Goal: Task Accomplishment & Management: Complete application form

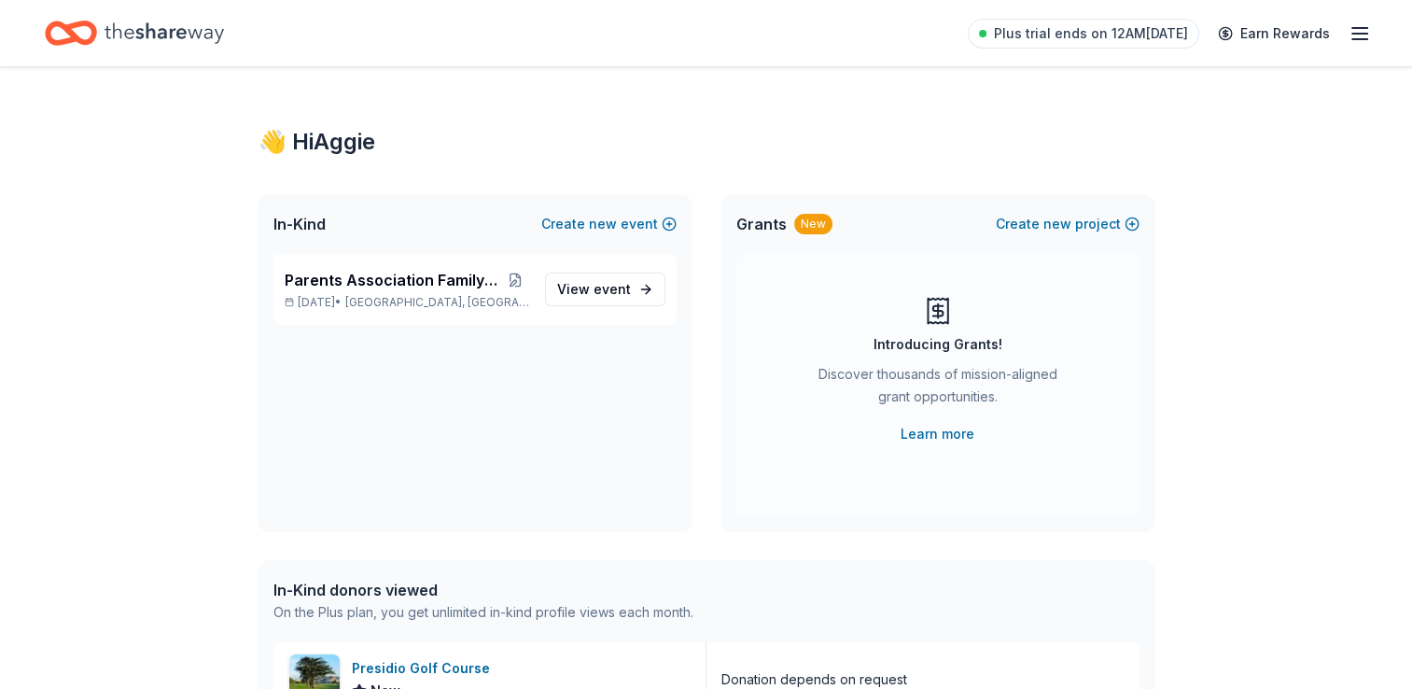
click at [400, 276] on span "Parents Association Family Weekend" at bounding box center [393, 280] width 216 height 22
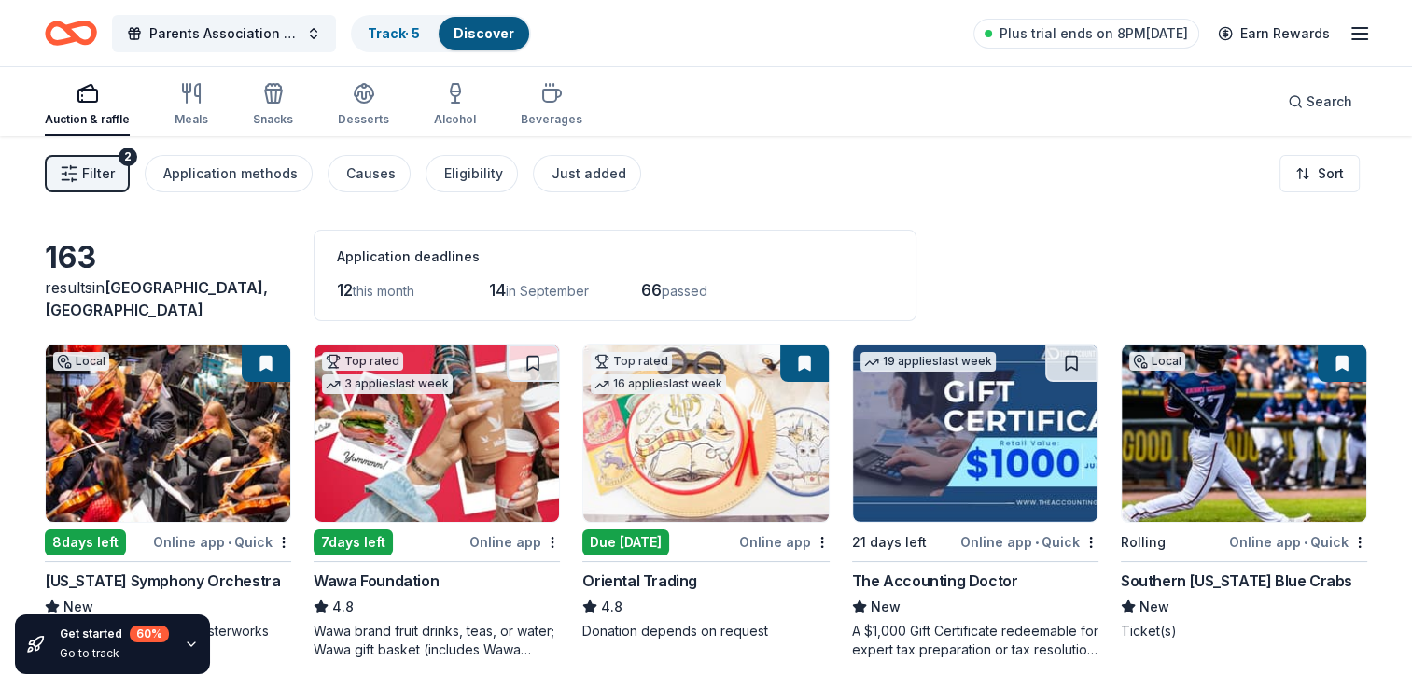
click at [438, 448] on img at bounding box center [437, 432] width 245 height 177
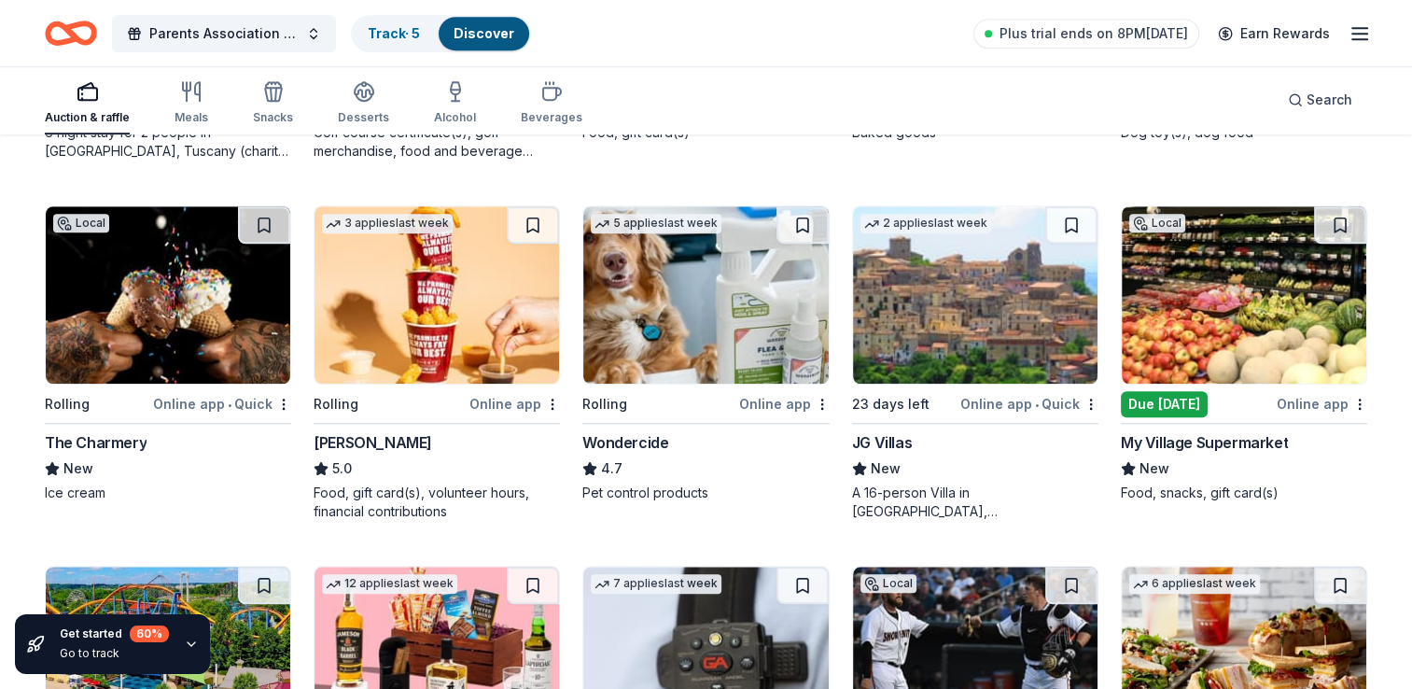
scroll to position [1619, 0]
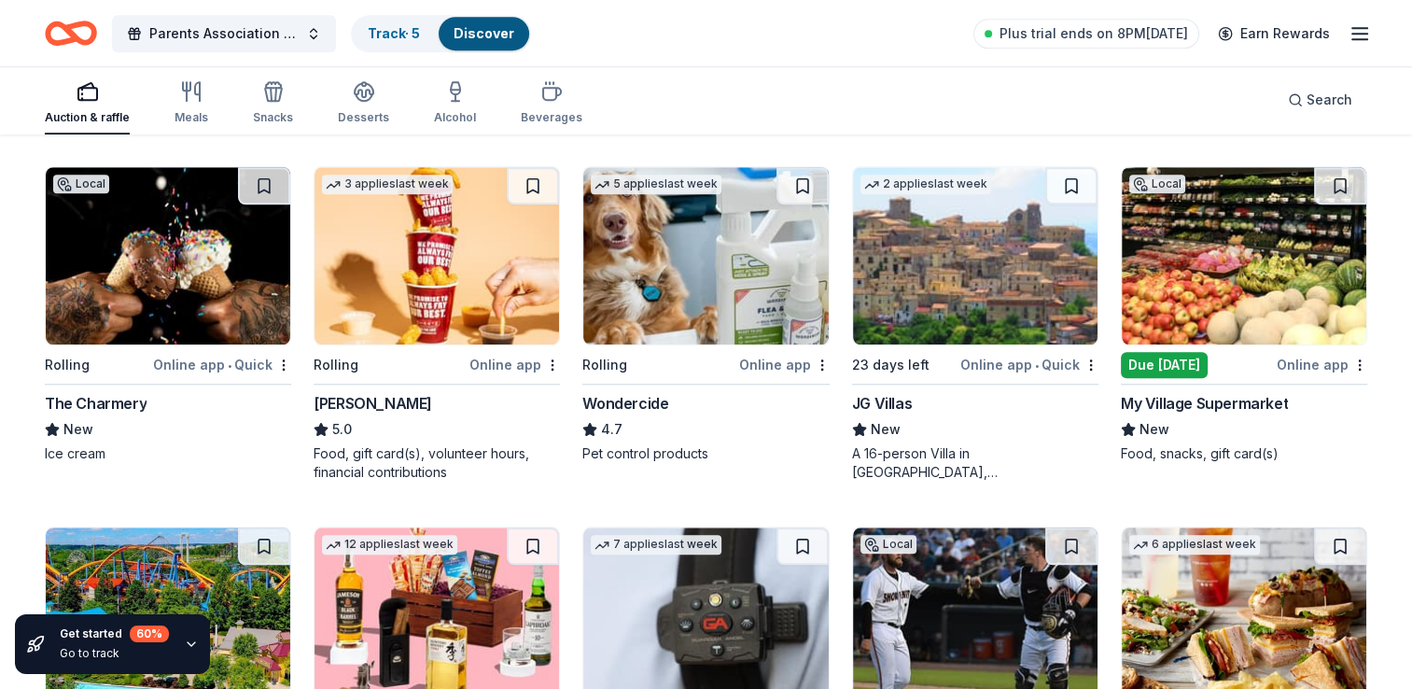
click at [508, 281] on img at bounding box center [437, 255] width 245 height 177
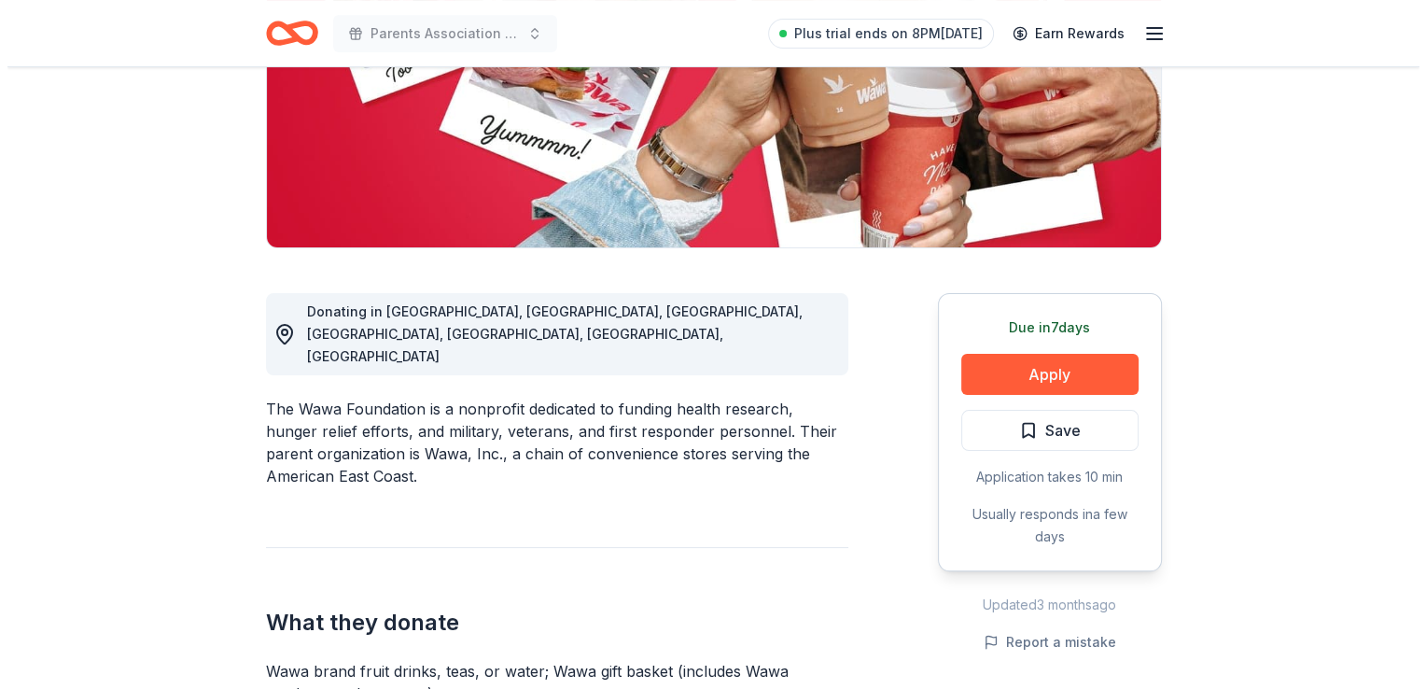
scroll to position [384, 0]
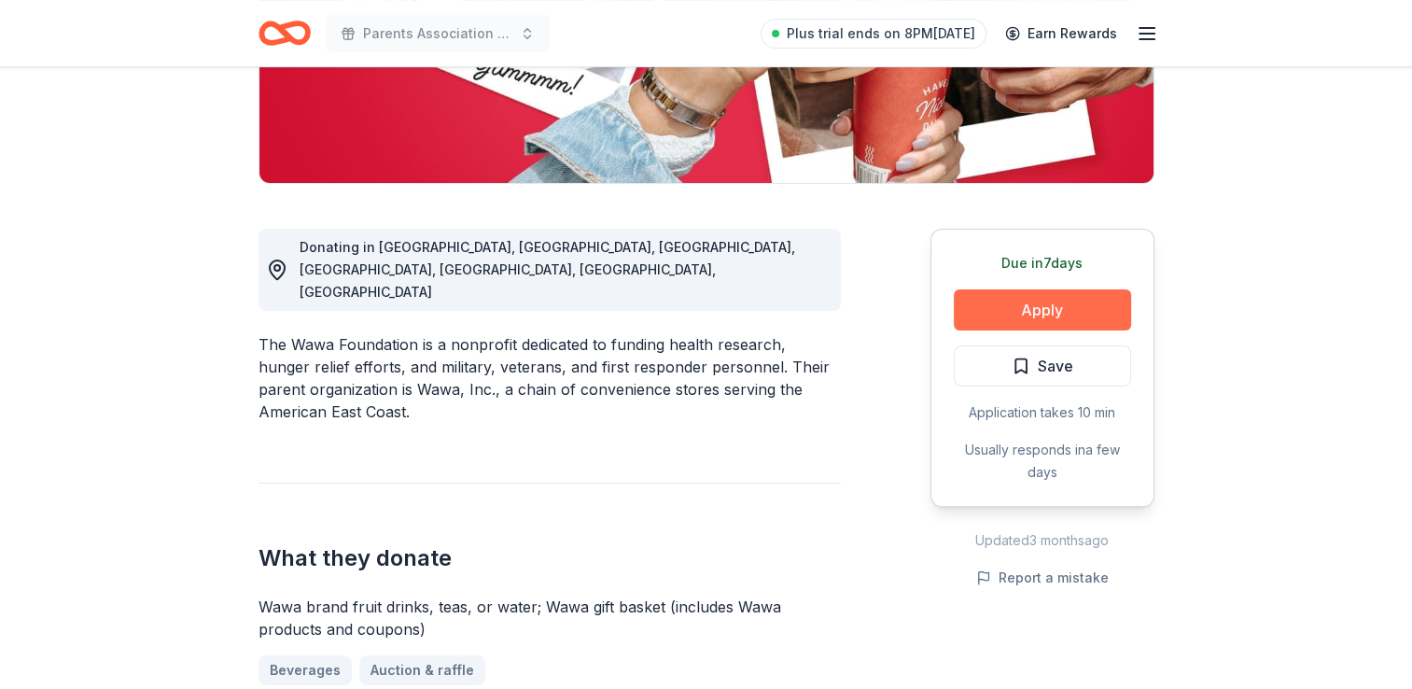
click at [1088, 301] on button "Apply" at bounding box center [1042, 309] width 177 height 41
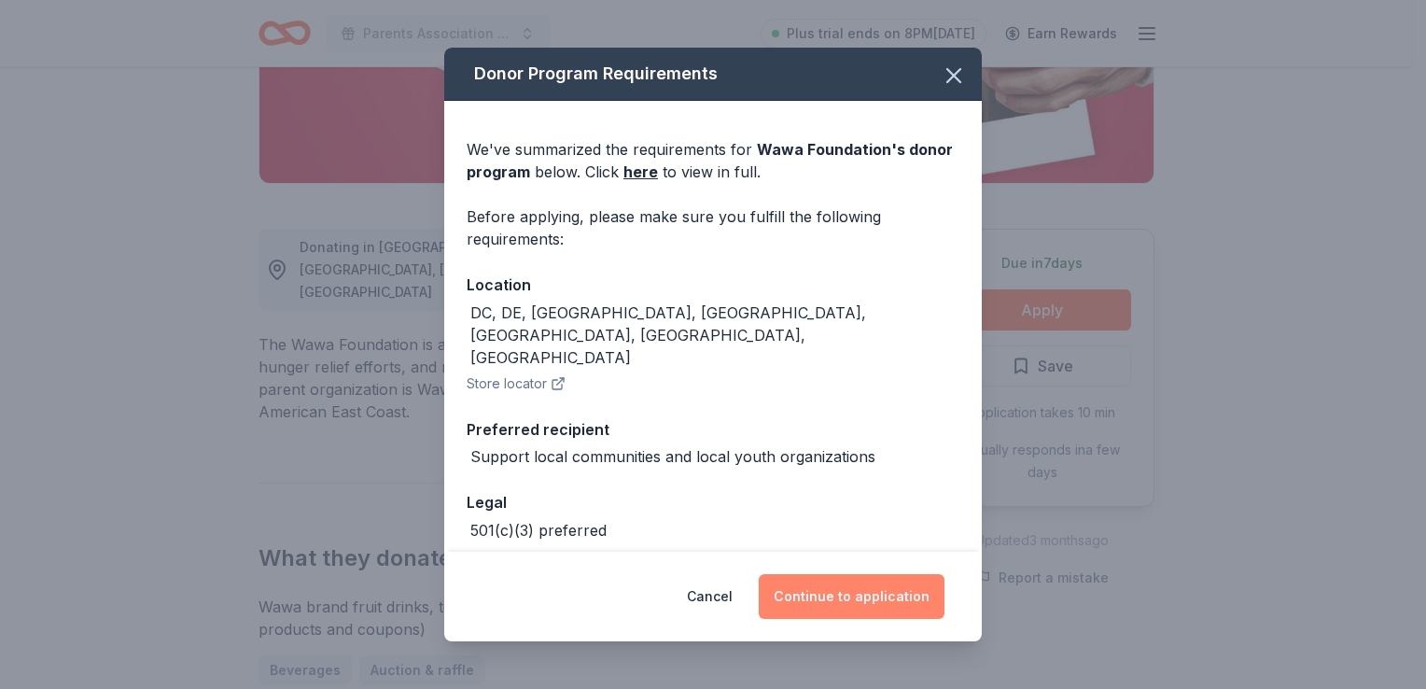
click at [845, 599] on button "Continue to application" at bounding box center [852, 596] width 186 height 45
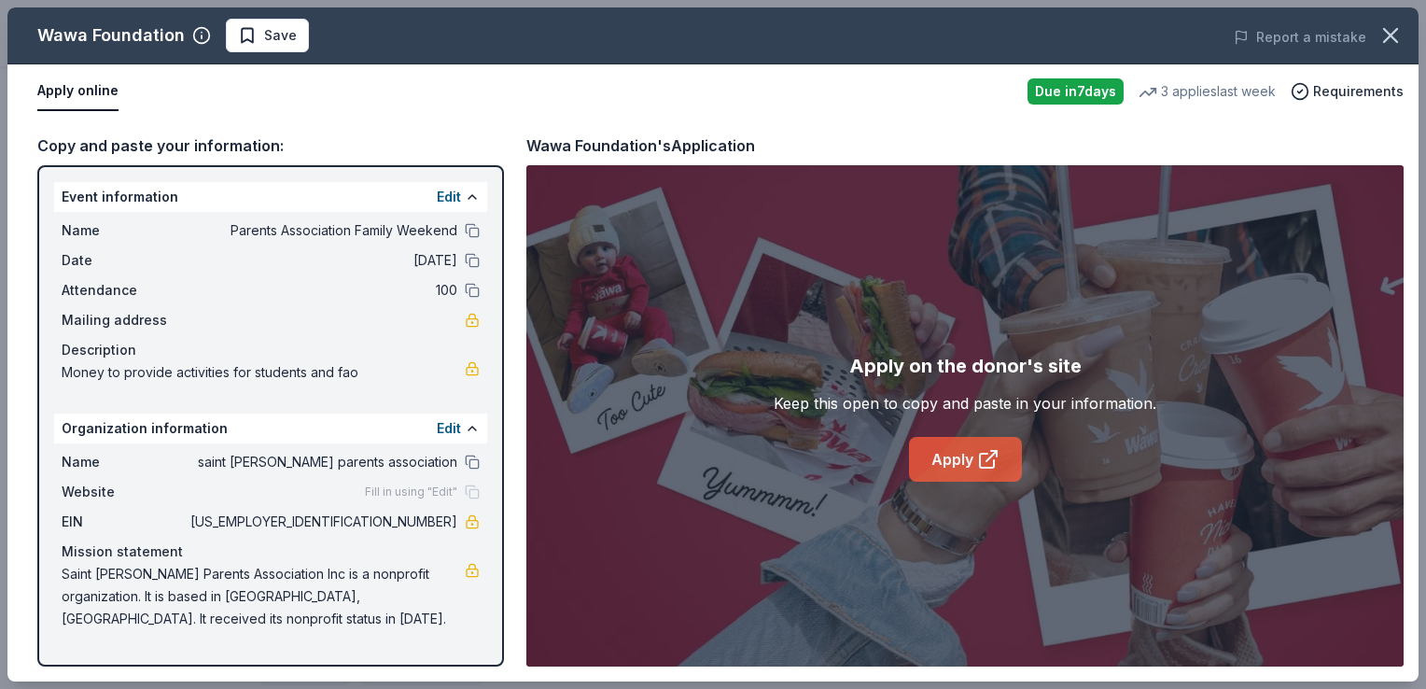
click at [958, 471] on link "Apply" at bounding box center [965, 459] width 113 height 45
click at [946, 476] on link "Apply" at bounding box center [965, 459] width 113 height 45
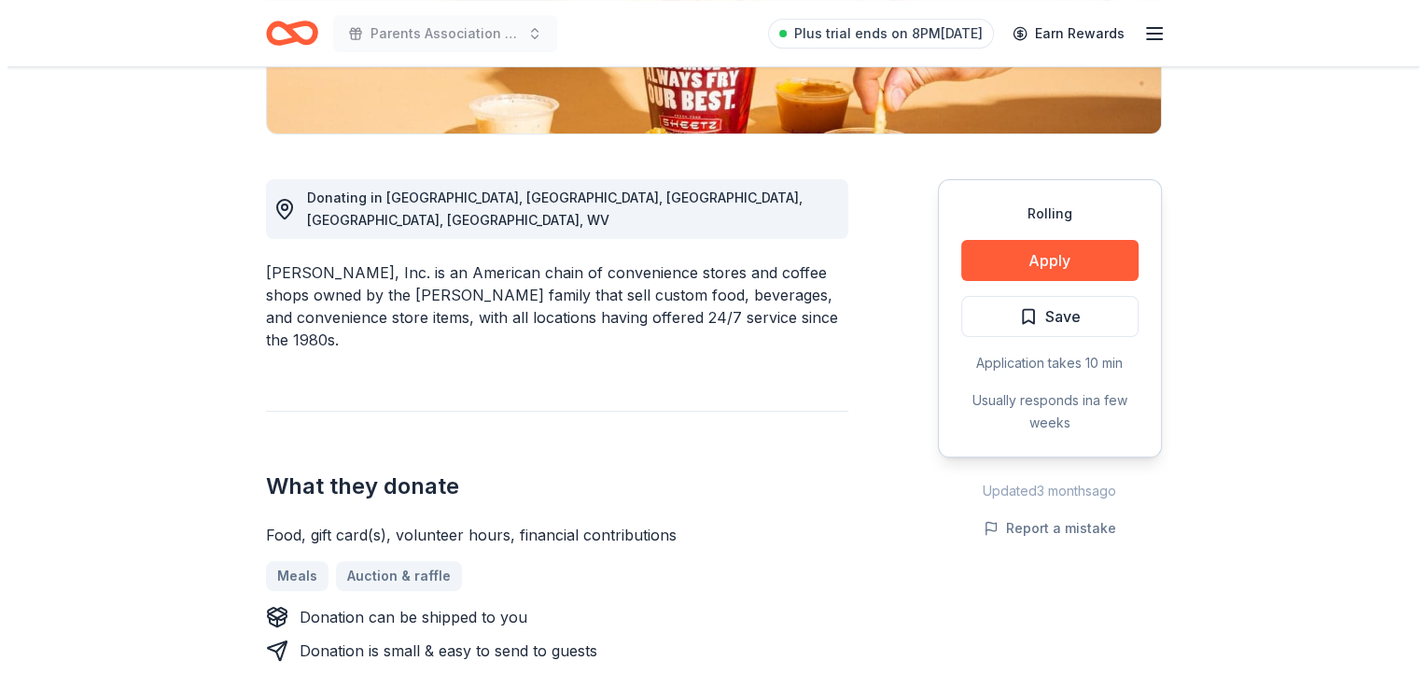
scroll to position [469, 0]
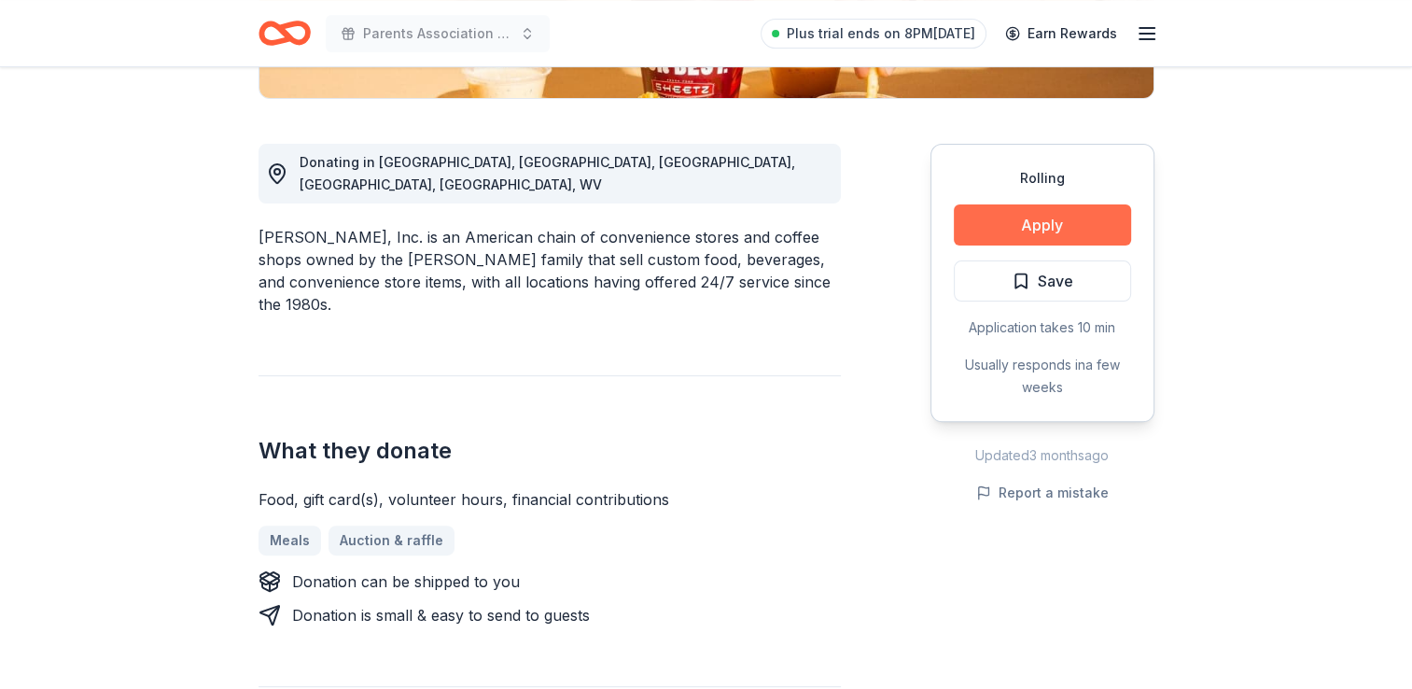
click at [999, 216] on button "Apply" at bounding box center [1042, 224] width 177 height 41
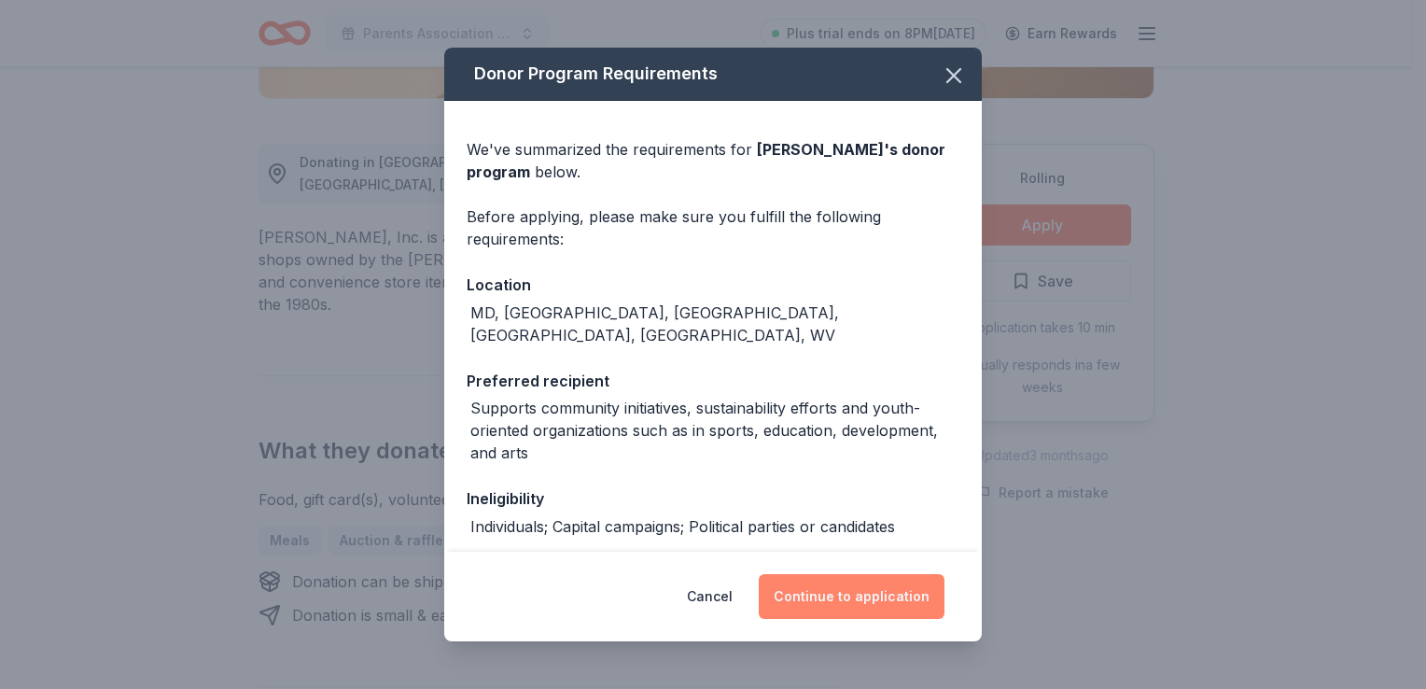
click at [848, 597] on button "Continue to application" at bounding box center [852, 596] width 186 height 45
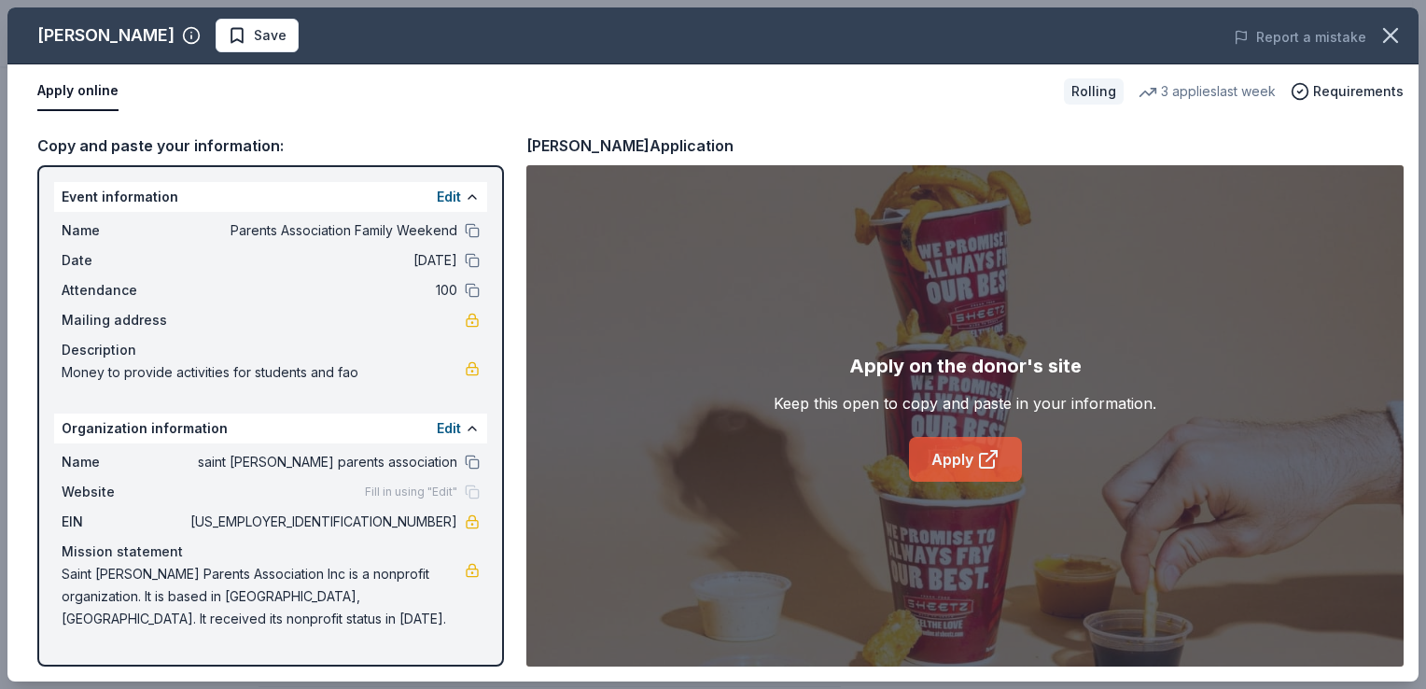
click at [948, 471] on link "Apply" at bounding box center [965, 459] width 113 height 45
click at [986, 462] on icon at bounding box center [988, 459] width 22 height 22
click at [963, 455] on link "Apply" at bounding box center [965, 459] width 113 height 45
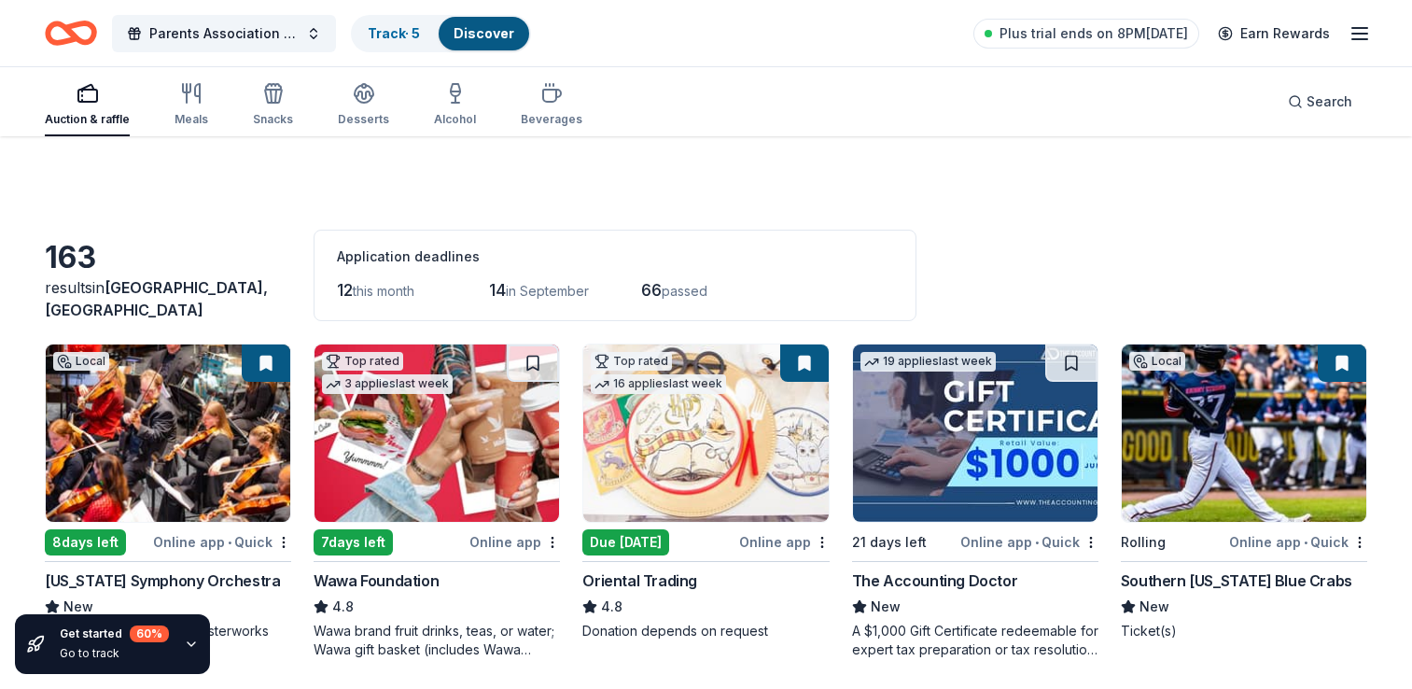
scroll to position [1619, 0]
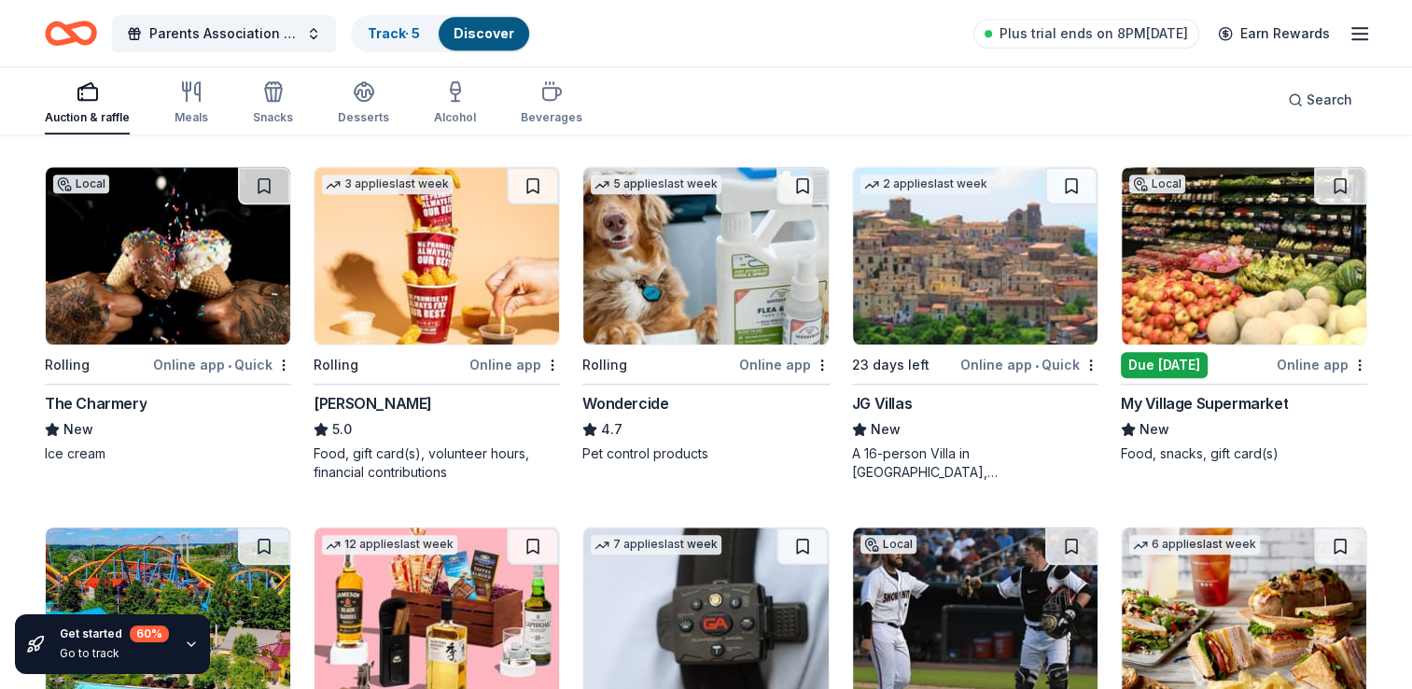
click at [157, 296] on img at bounding box center [168, 255] width 245 height 177
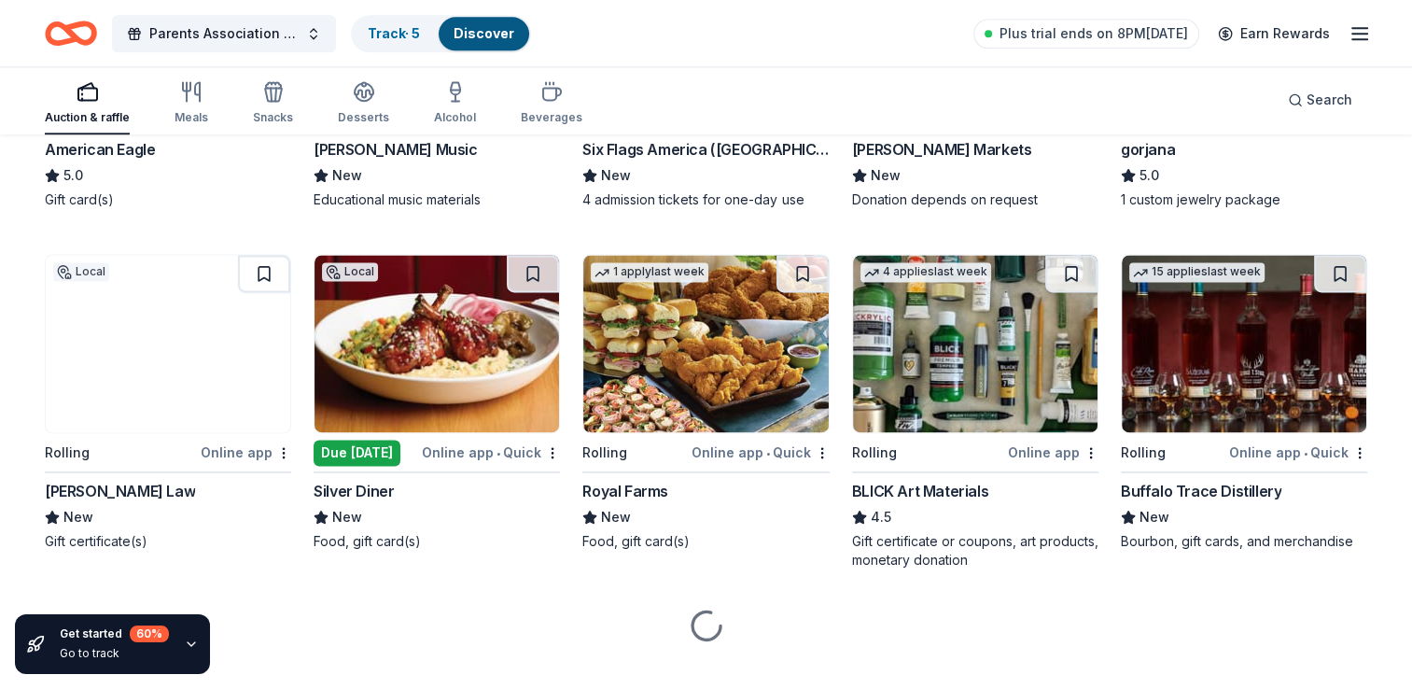
scroll to position [2602, 0]
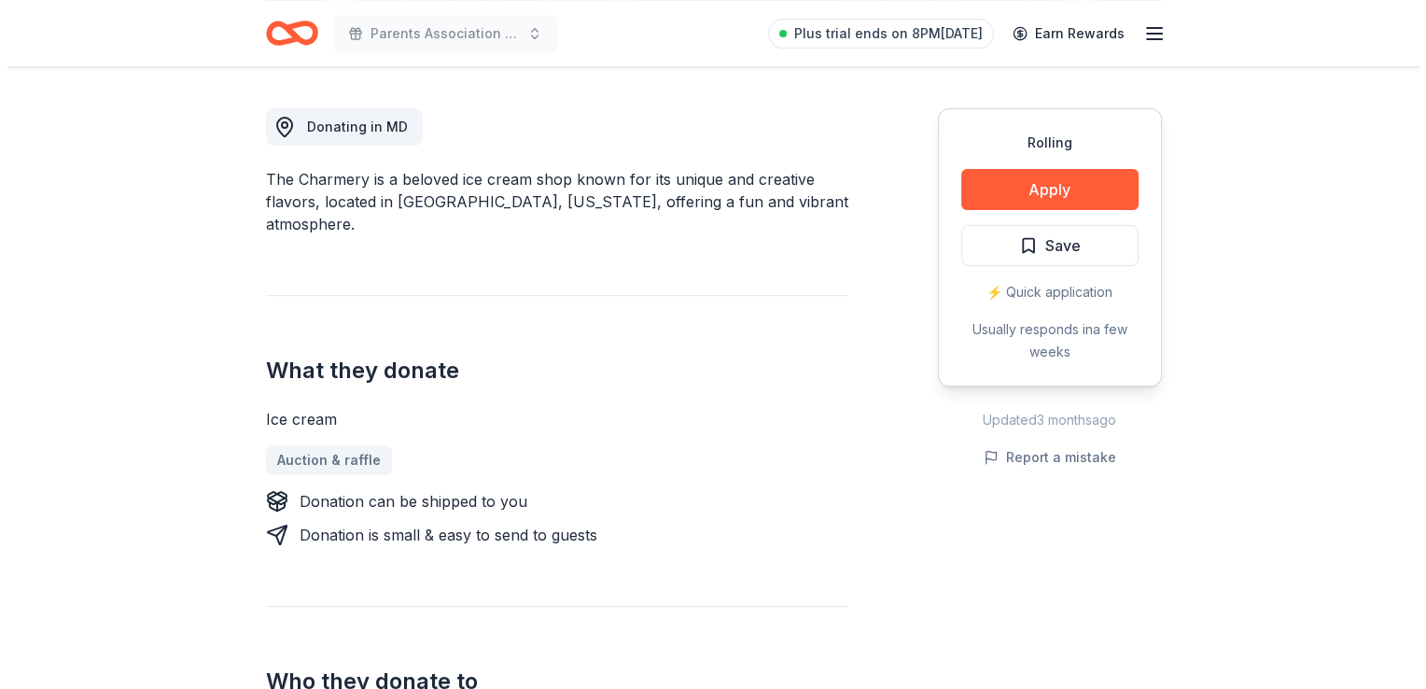
scroll to position [482, 0]
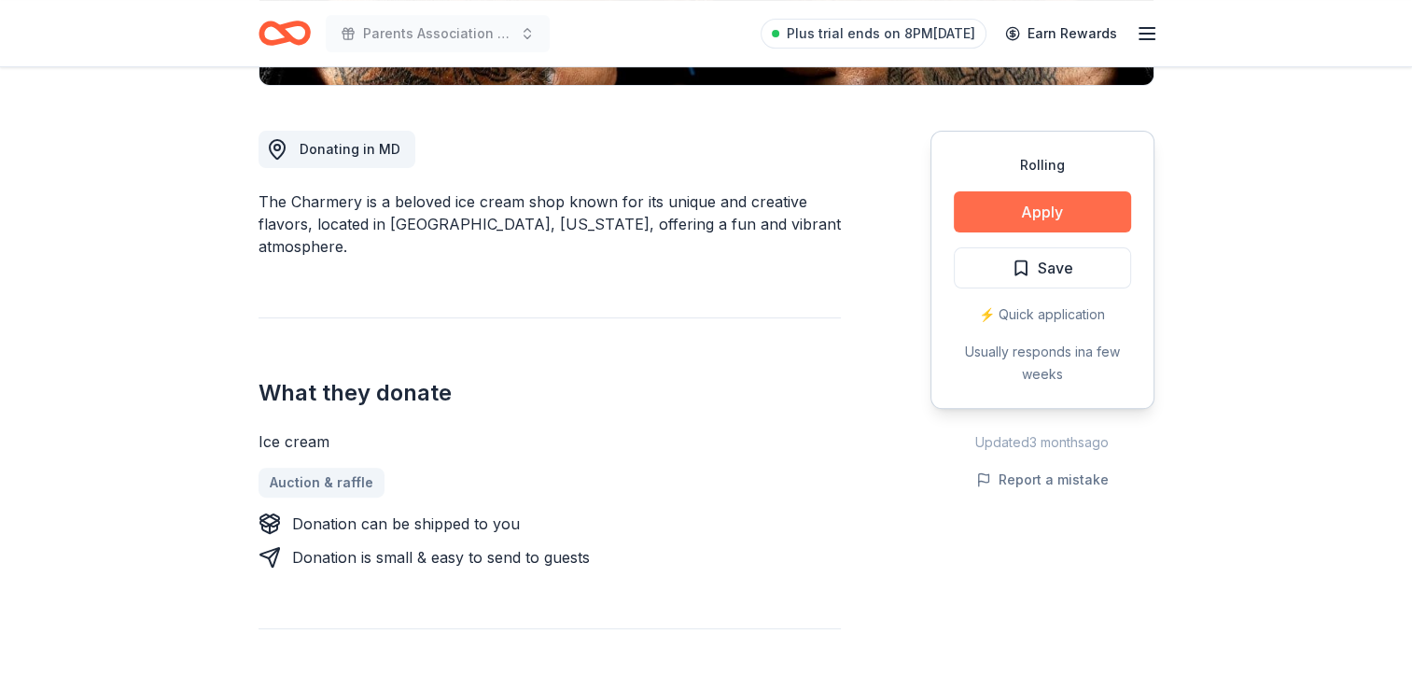
click at [1050, 218] on button "Apply" at bounding box center [1042, 211] width 177 height 41
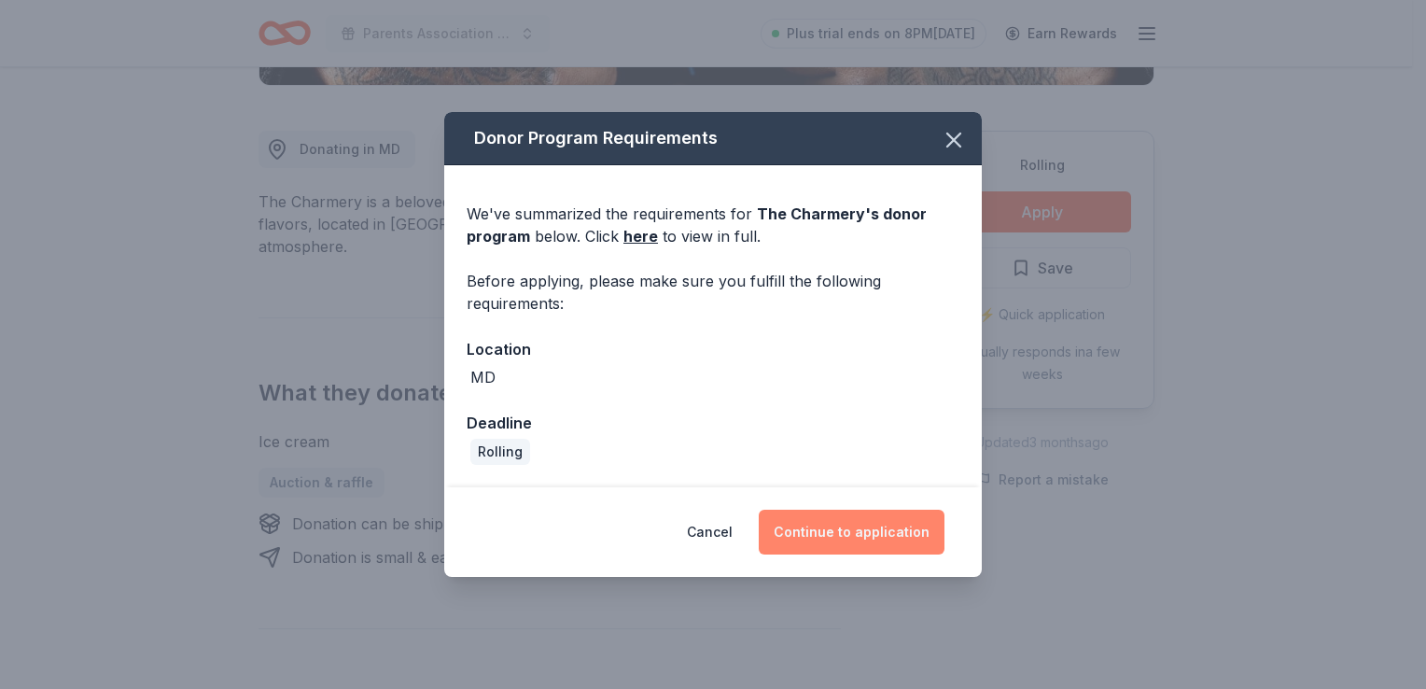
click at [877, 540] on button "Continue to application" at bounding box center [852, 532] width 186 height 45
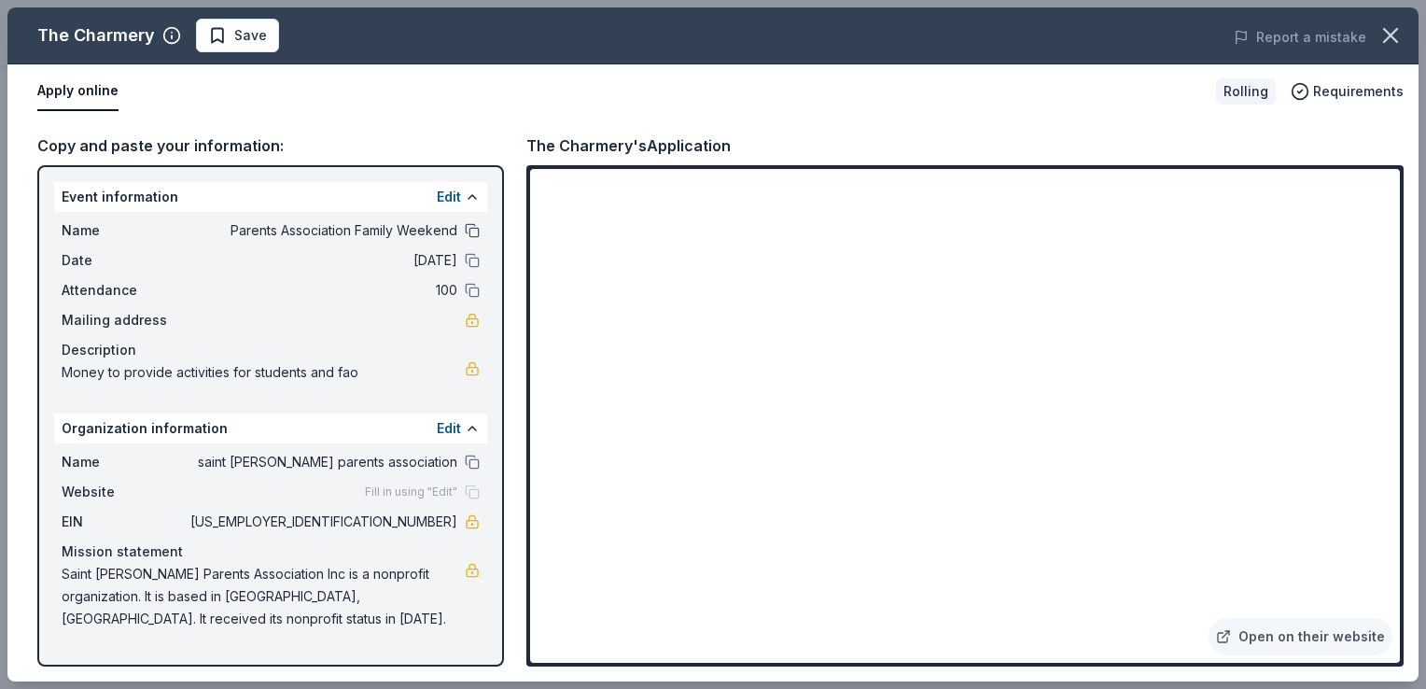
click at [468, 232] on button at bounding box center [472, 230] width 15 height 15
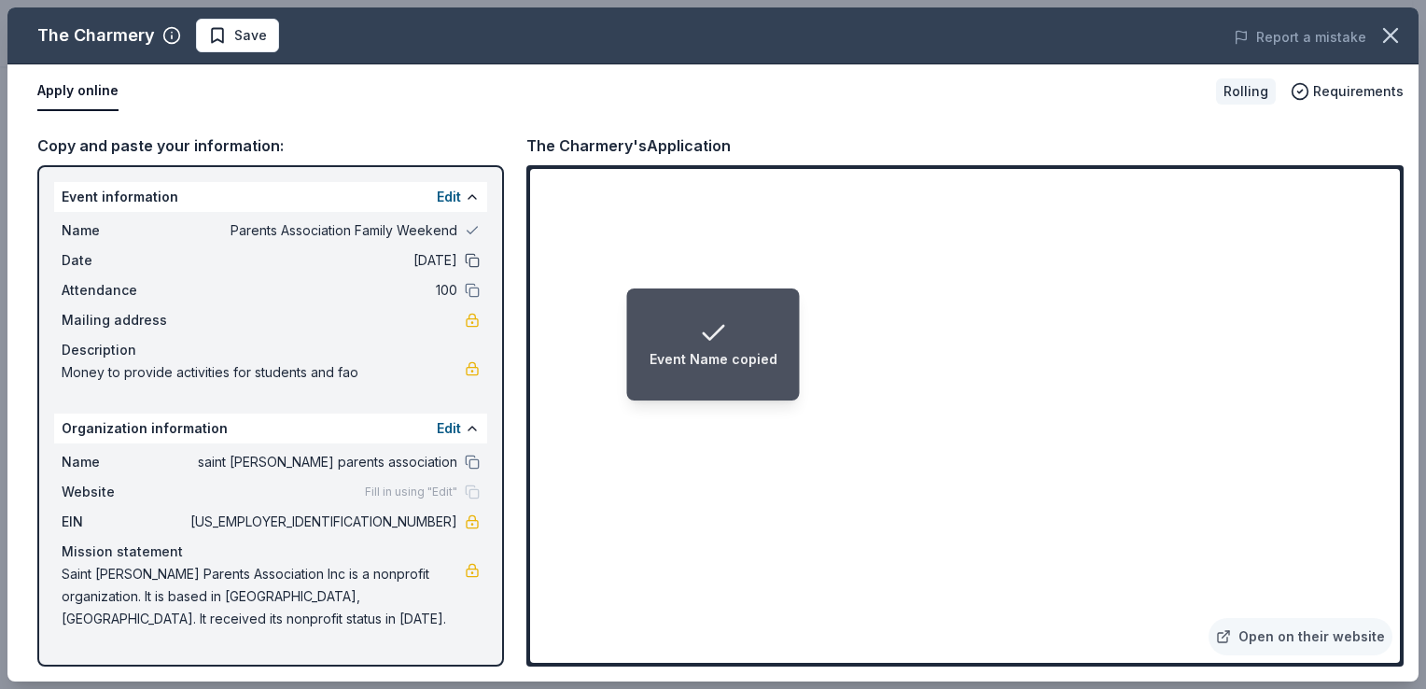
click at [471, 262] on button at bounding box center [472, 260] width 15 height 15
